Goal: Transaction & Acquisition: Purchase product/service

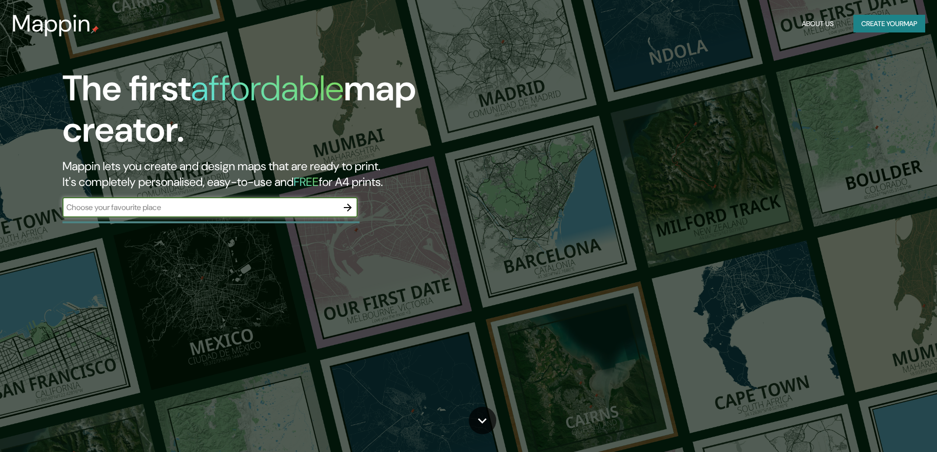
type input "[GEOGRAPHIC_DATA]"
drag, startPoint x: 344, startPoint y: 210, endPoint x: 0, endPoint y: 430, distance: 409.2
click at [344, 210] on icon "button" at bounding box center [348, 208] width 12 height 12
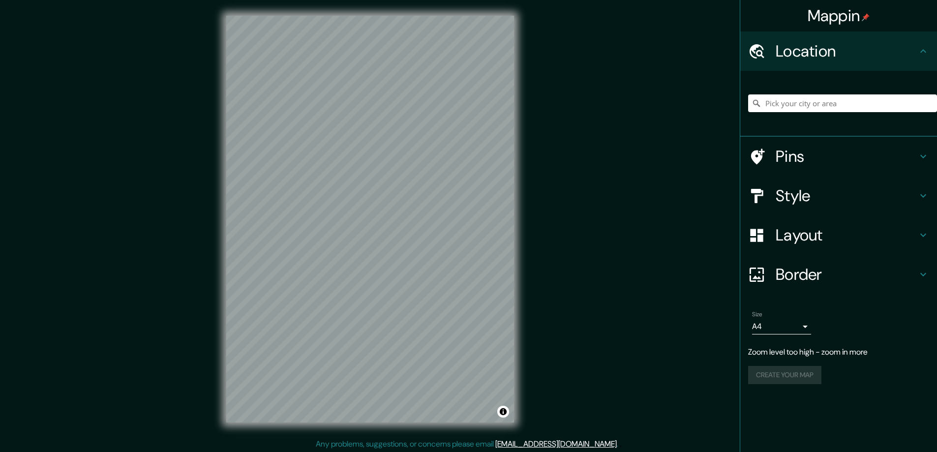
click at [528, 257] on div "© Mapbox © OpenStreetMap Improve this map" at bounding box center [370, 219] width 319 height 438
click at [820, 95] on input "Pick your city or area" at bounding box center [842, 103] width 189 height 18
click at [820, 102] on input "Pick your city or area" at bounding box center [842, 103] width 189 height 18
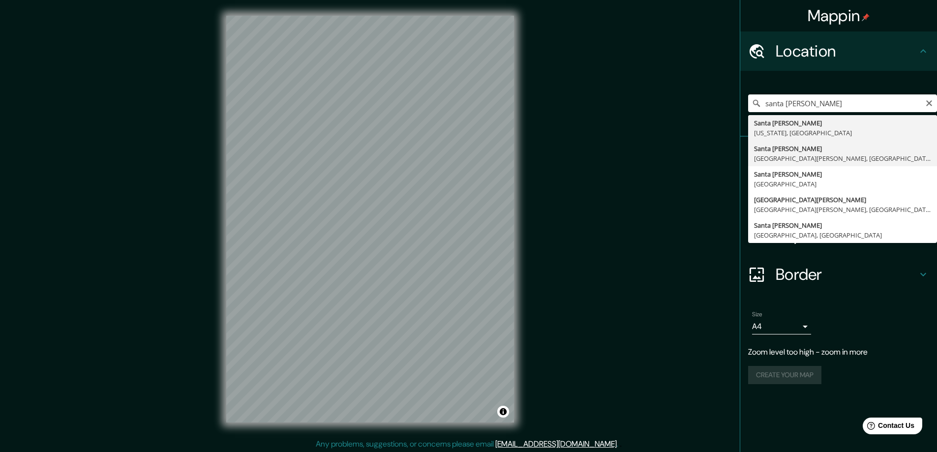
type input "[GEOGRAPHIC_DATA][PERSON_NAME], [GEOGRAPHIC_DATA][PERSON_NAME], [GEOGRAPHIC_DAT…"
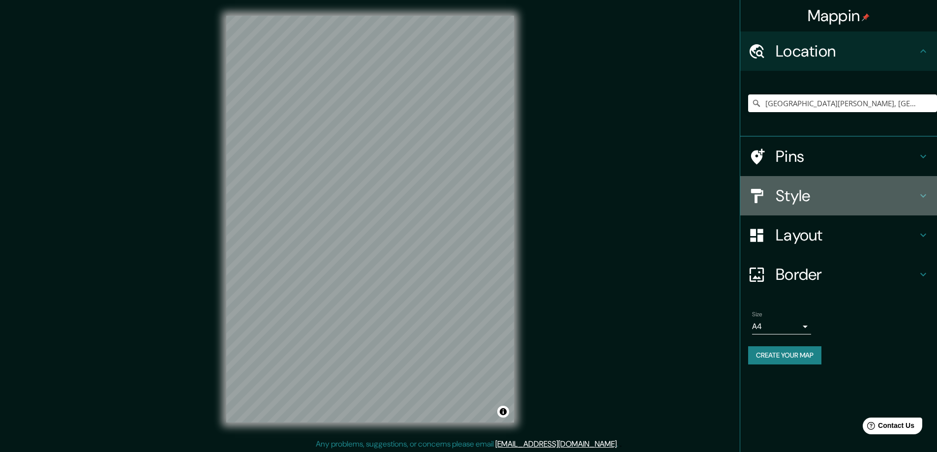
click at [798, 197] on h4 "Style" at bounding box center [847, 196] width 142 height 20
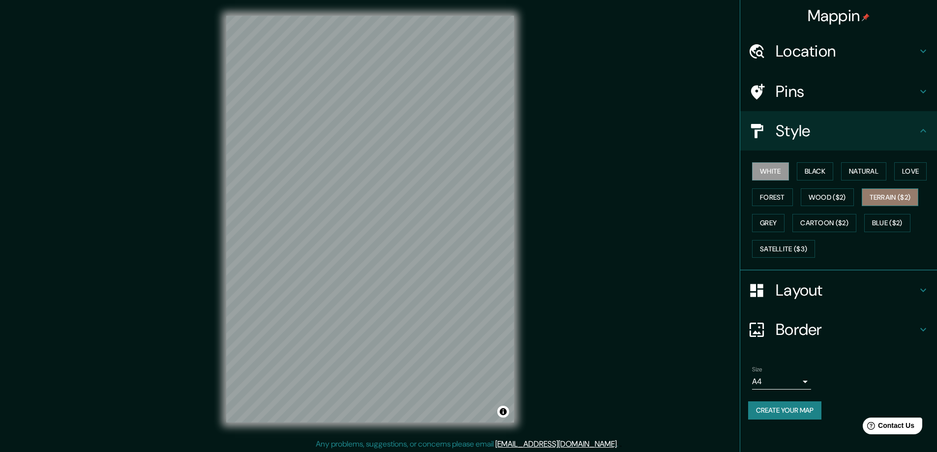
click at [887, 200] on button "Terrain ($2)" at bounding box center [890, 197] width 57 height 18
click at [878, 173] on button "Natural" at bounding box center [863, 171] width 45 height 18
click at [779, 198] on button "Forest" at bounding box center [772, 197] width 41 height 18
click at [804, 202] on button "Wood ($2)" at bounding box center [827, 197] width 53 height 18
click at [889, 202] on button "Terrain ($2)" at bounding box center [890, 197] width 57 height 18
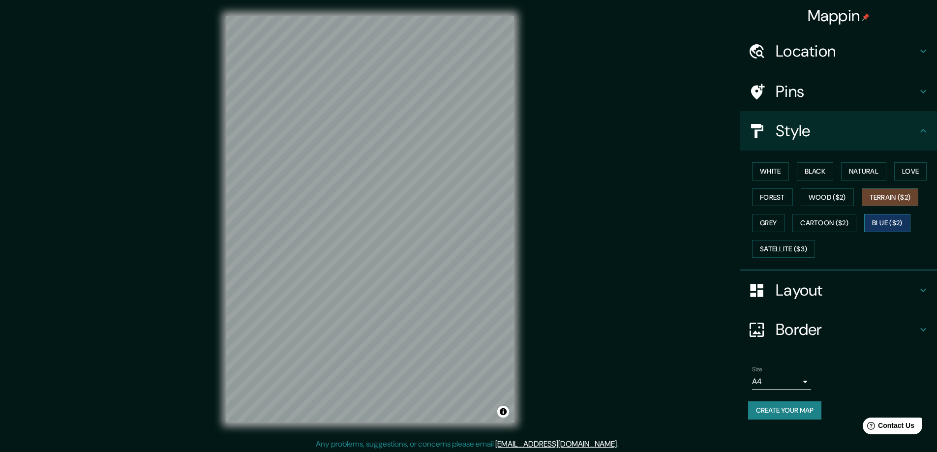
click at [885, 226] on button "Blue ($2)" at bounding box center [887, 223] width 46 height 18
click at [838, 226] on button "Cartoon ($2)" at bounding box center [825, 223] width 64 height 18
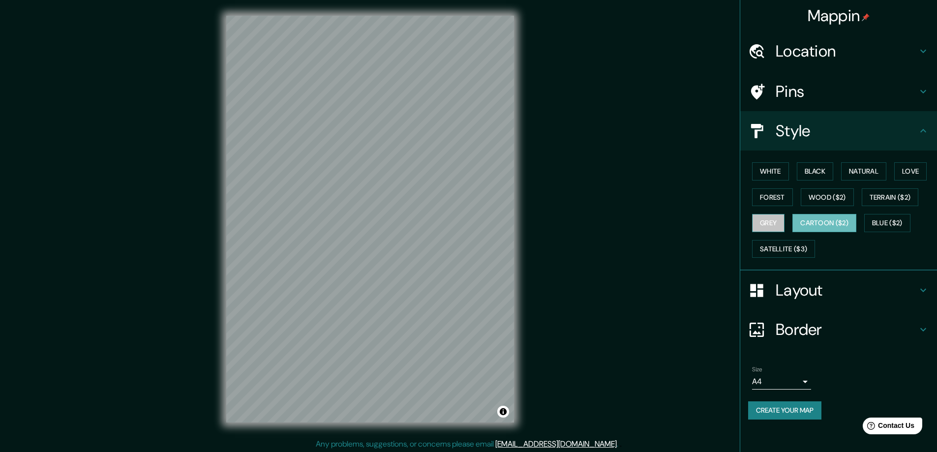
click at [773, 223] on button "Grey" at bounding box center [768, 223] width 32 height 18
click at [773, 253] on button "Satellite ($3)" at bounding box center [783, 249] width 63 height 18
